Goal: Communication & Community: Answer question/provide support

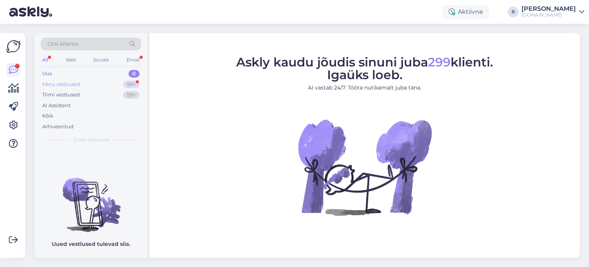
click at [61, 85] on div "Minu vestlused" at bounding box center [61, 85] width 38 height 8
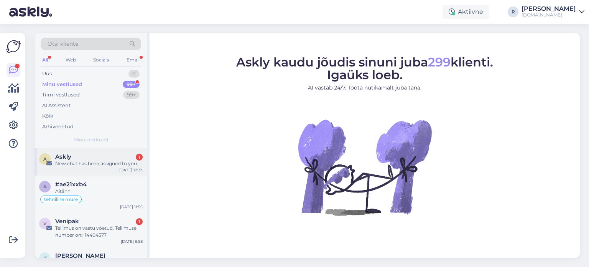
click at [84, 167] on div "A Askly 1 New chat has been assigned to you [DATE] 12:33" at bounding box center [91, 162] width 113 height 28
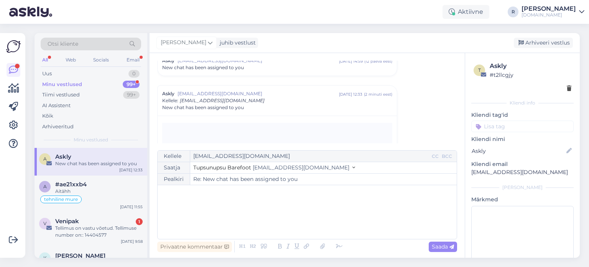
scroll to position [341, 0]
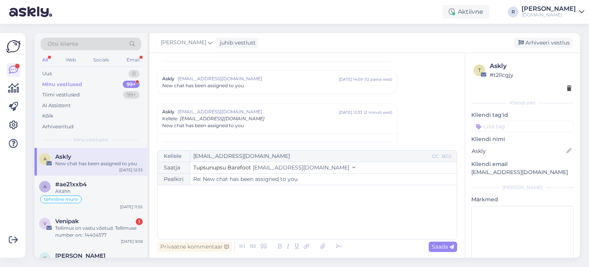
click at [47, 59] on div "All" at bounding box center [45, 60] width 9 height 10
click at [56, 112] on div "Kõik" at bounding box center [91, 115] width 101 height 11
click at [93, 193] on div "Aitähh" at bounding box center [98, 191] width 87 height 7
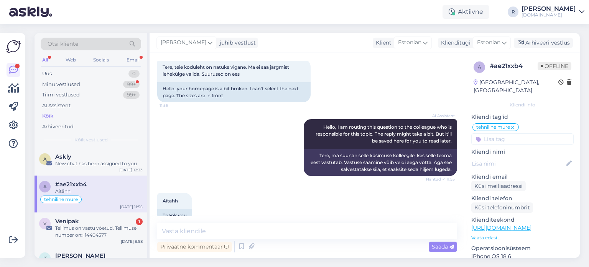
scroll to position [56, 0]
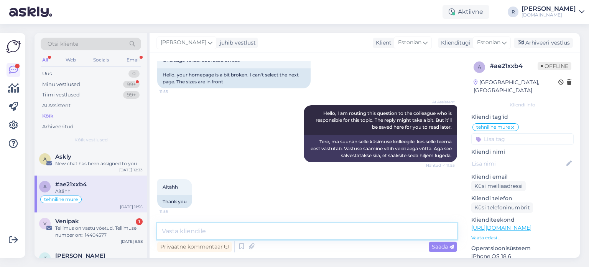
click at [221, 234] on textarea at bounding box center [307, 231] width 300 height 16
type textarea "Tere! Palun saatke ekraanipilt, kus viga näete."
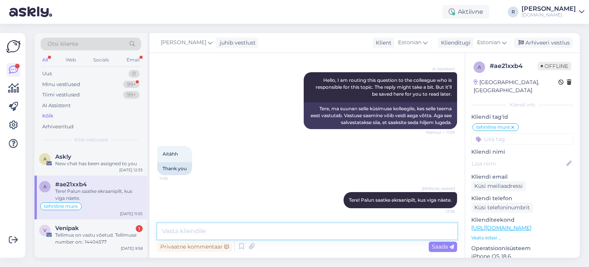
scroll to position [77, 0]
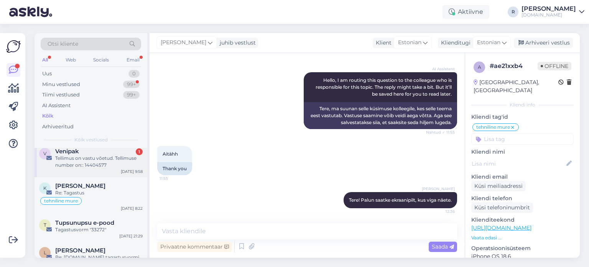
click at [84, 166] on div "Tellimus on vastu võetud. Tellimuse number on:: 14404577" at bounding box center [98, 162] width 87 height 14
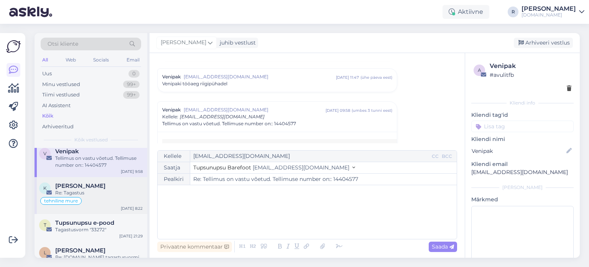
scroll to position [0, 0]
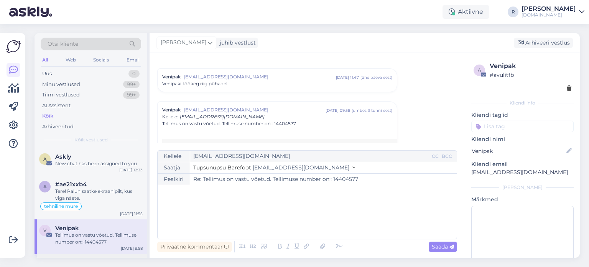
click at [83, 186] on span "#ae21xxb4" at bounding box center [70, 184] width 31 height 7
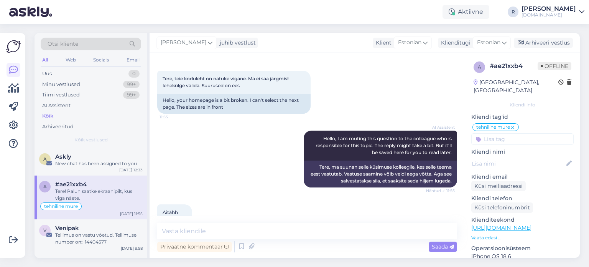
scroll to position [12, 0]
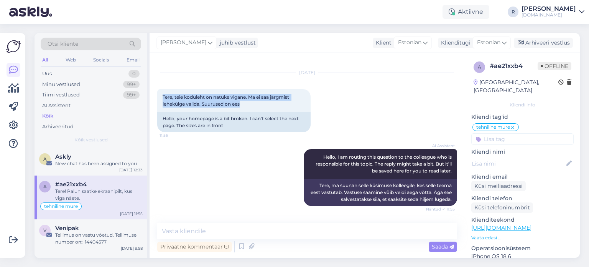
drag, startPoint x: 258, startPoint y: 104, endPoint x: 157, endPoint y: 93, distance: 102.2
click at [157, 93] on div "Vestlus algas [DATE] Tere, teie koduleht on natuke vigane. Ma ei saa järgmist l…" at bounding box center [307, 155] width 315 height 204
copy span "Tere, teie koduleht on natuke vigane. Ma ei saa järgmist lehekülge valida. Suur…"
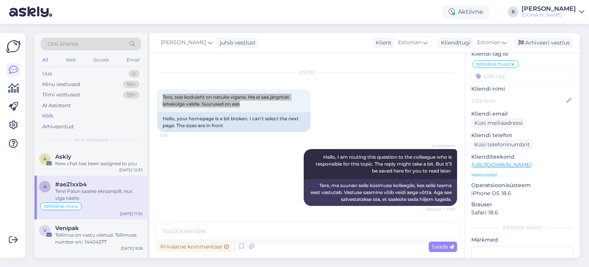
scroll to position [77, 0]
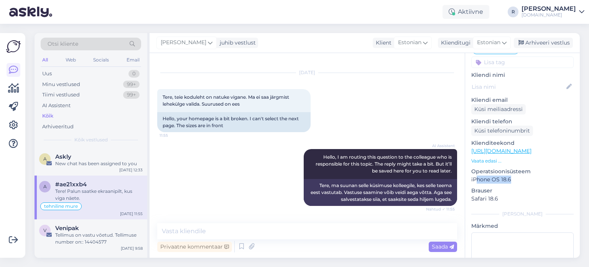
drag, startPoint x: 517, startPoint y: 168, endPoint x: 512, endPoint y: 196, distance: 28.1
click at [476, 175] on p "iPhone OS 18.6" at bounding box center [522, 179] width 102 height 8
drag, startPoint x: 510, startPoint y: 189, endPoint x: 471, endPoint y: 165, distance: 45.5
click at [471, 165] on div "a # ae21xxb4 Offline [GEOGRAPHIC_DATA], [GEOGRAPHIC_DATA] Kliendi info Kliendi …" at bounding box center [522, 144] width 115 height 336
copy div "Operatsioonisüsteem iPhone OS 18.6 [PERSON_NAME] Safari 18.6"
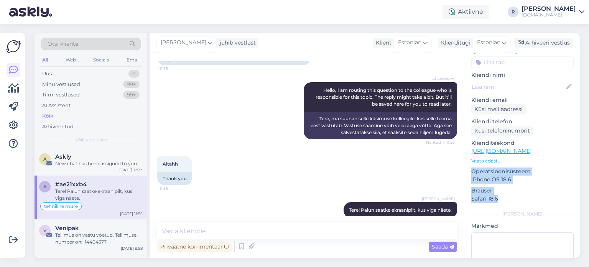
scroll to position [89, 0]
